Goal: Find specific page/section: Find specific page/section

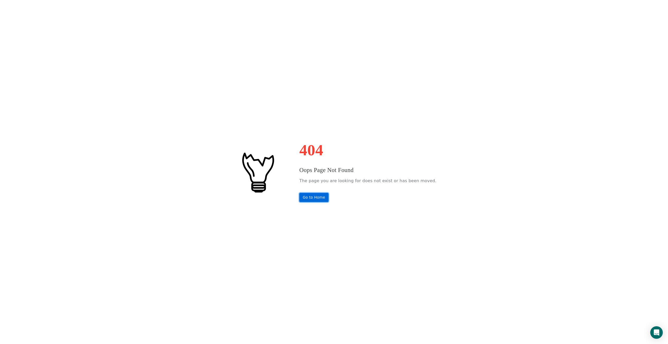
click at [321, 199] on link "Go to Home" at bounding box center [313, 197] width 29 height 9
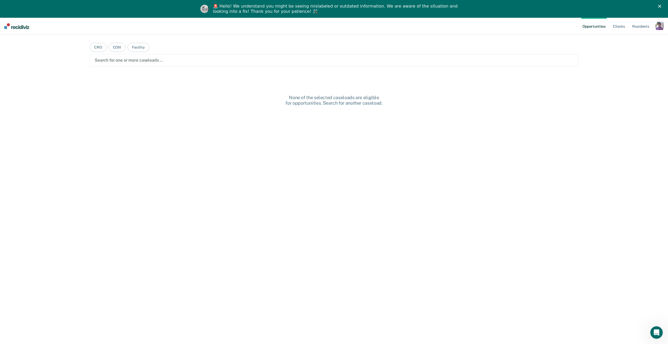
click at [661, 29] on div "button" at bounding box center [660, 26] width 8 height 8
click at [625, 36] on div "Profile How it works Log Out" at bounding box center [639, 46] width 50 height 26
click at [620, 39] on link "Profile" at bounding box center [639, 39] width 42 height 4
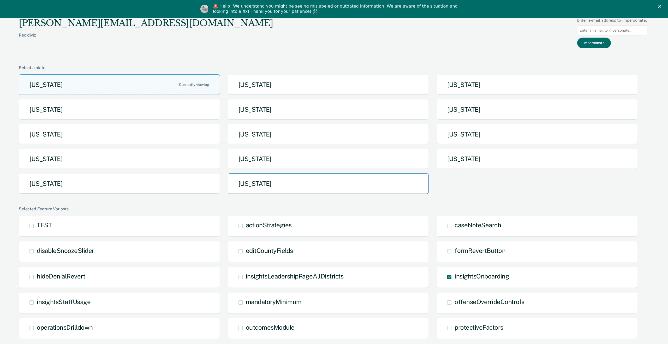
click at [286, 191] on button "Utah" at bounding box center [328, 183] width 201 height 21
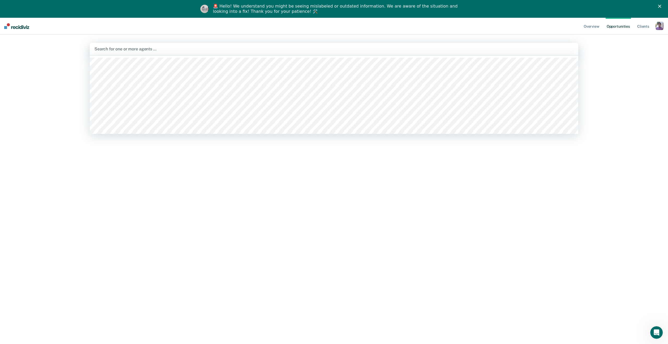
click at [163, 48] on div at bounding box center [333, 49] width 479 height 6
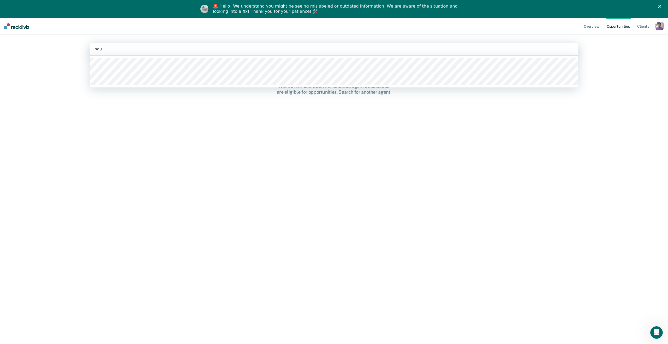
type input "paul"
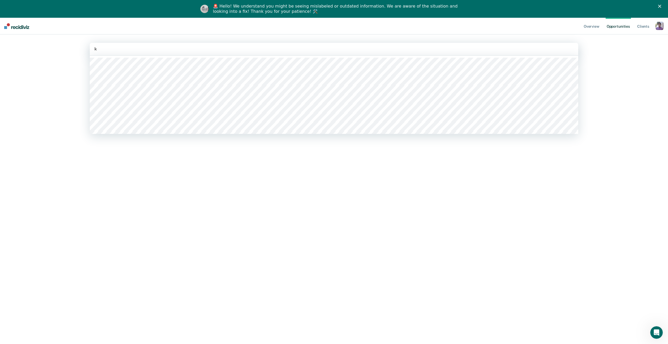
type input "kl"
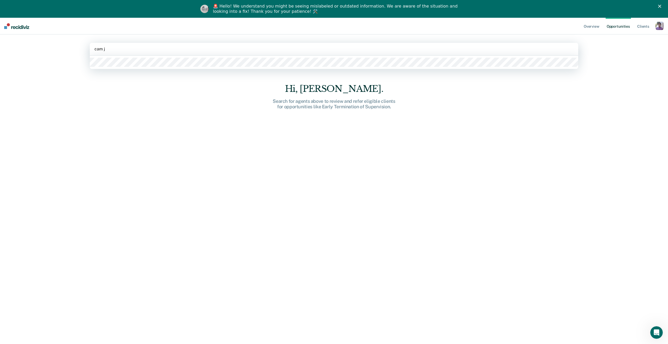
type input "cam ja"
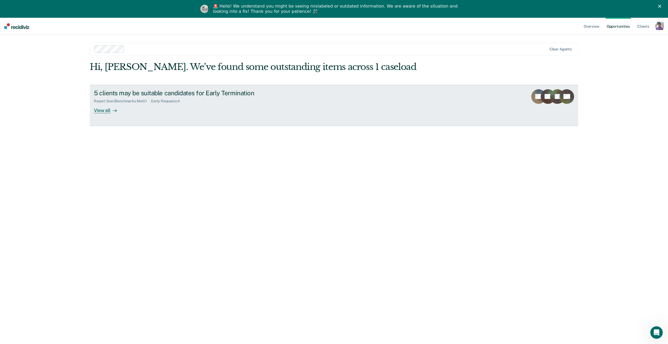
click at [140, 109] on div "5 clients may be suitable candidates for Early Termination Report Due (Benchmar…" at bounding box center [192, 101] width 196 height 24
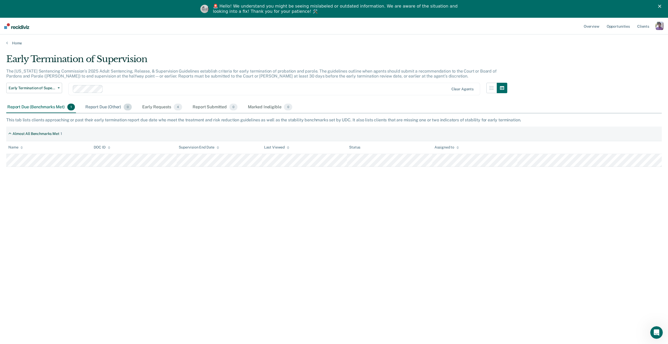
click at [109, 110] on div "Report Due (Other) 0" at bounding box center [108, 107] width 49 height 11
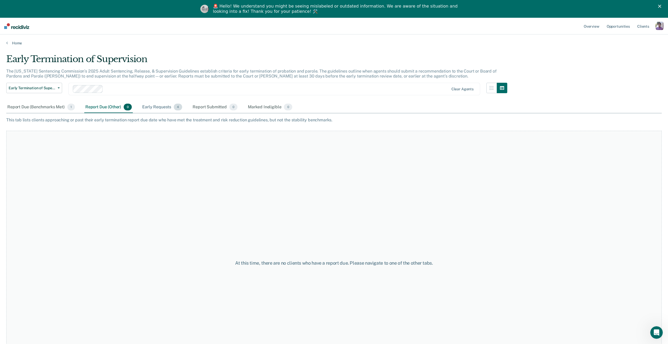
click at [156, 102] on div "Early Requests 4" at bounding box center [162, 107] width 42 height 11
